Goal: Task Accomplishment & Management: Use online tool/utility

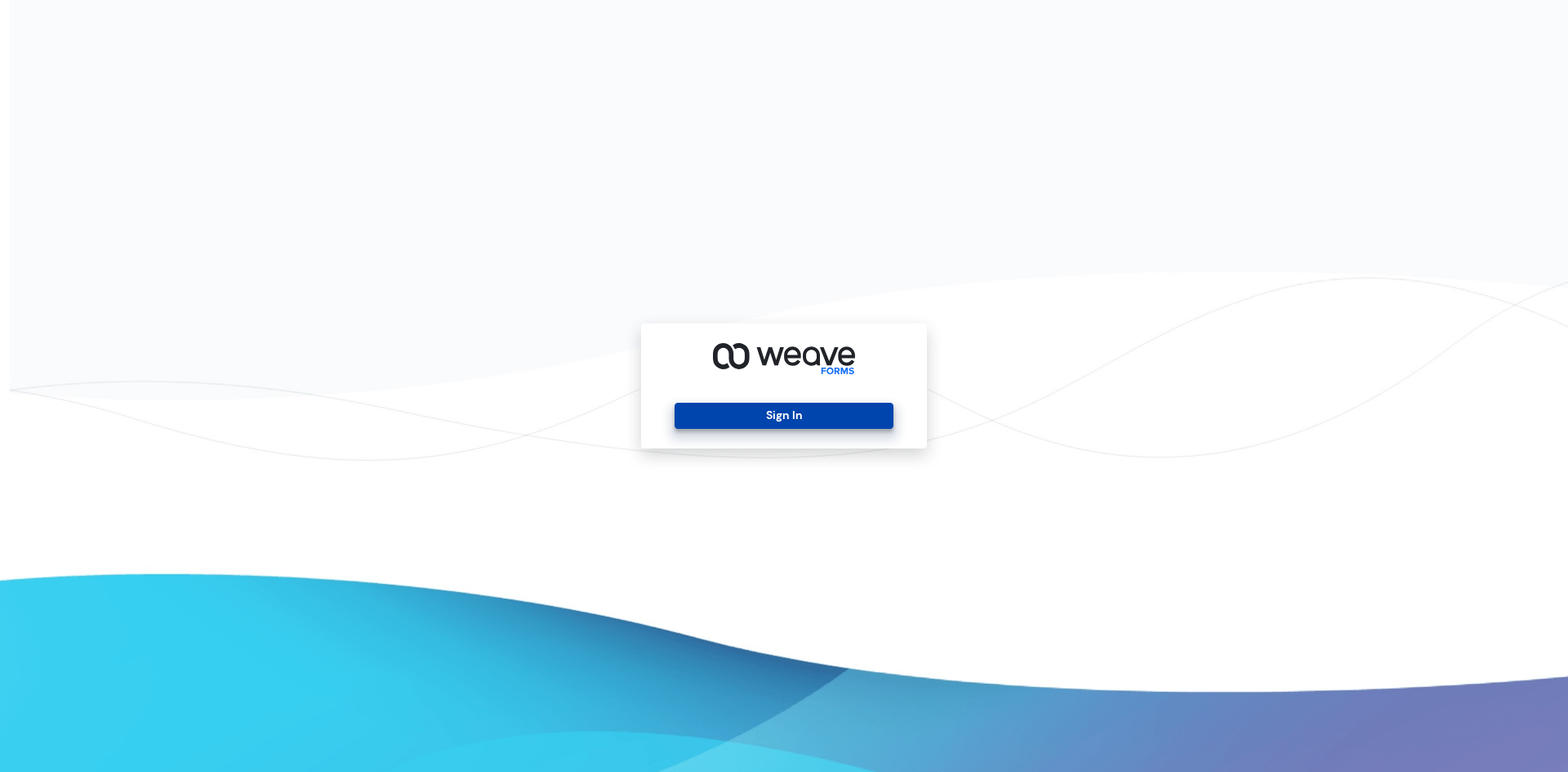
click at [782, 411] on button "Sign In" at bounding box center [783, 416] width 218 height 26
